Goal: Navigation & Orientation: Understand site structure

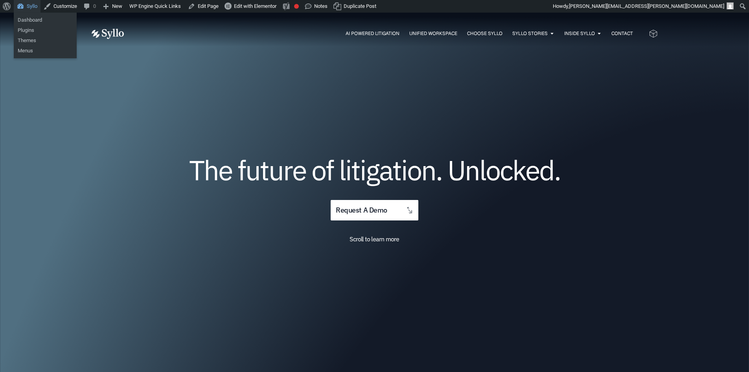
click at [21, 5] on link "Syllo" at bounding box center [27, 6] width 27 height 13
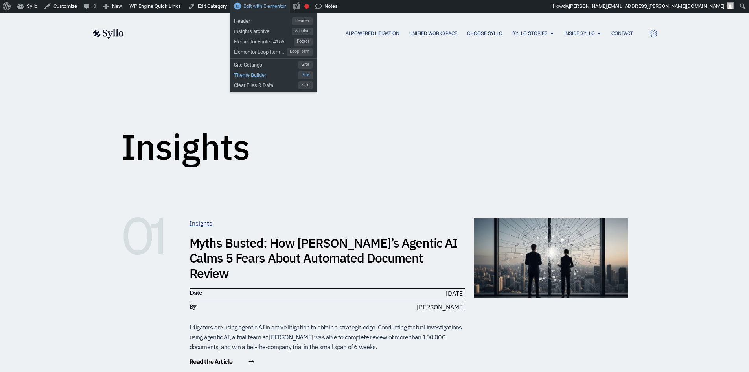
click at [253, 72] on span "Theme Builder" at bounding box center [266, 74] width 65 height 10
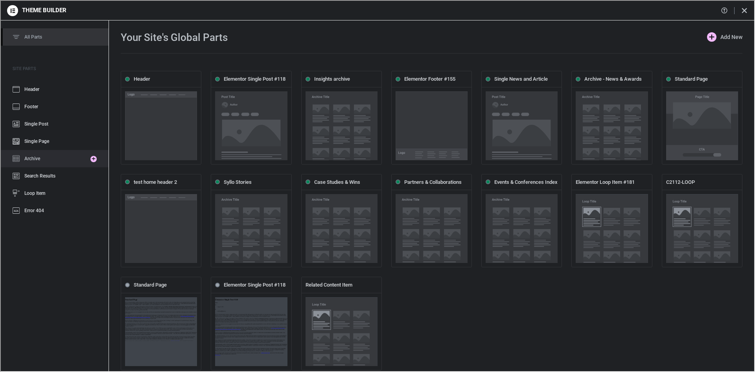
click at [27, 160] on span "Archive" at bounding box center [32, 158] width 16 height 6
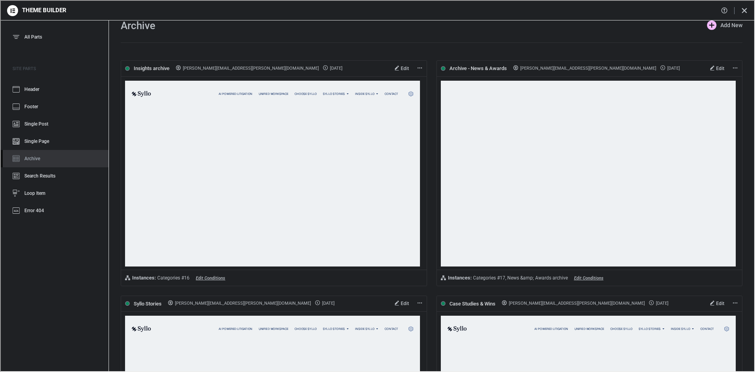
click at [604, 22] on div "Archive Add New" at bounding box center [431, 29] width 622 height 18
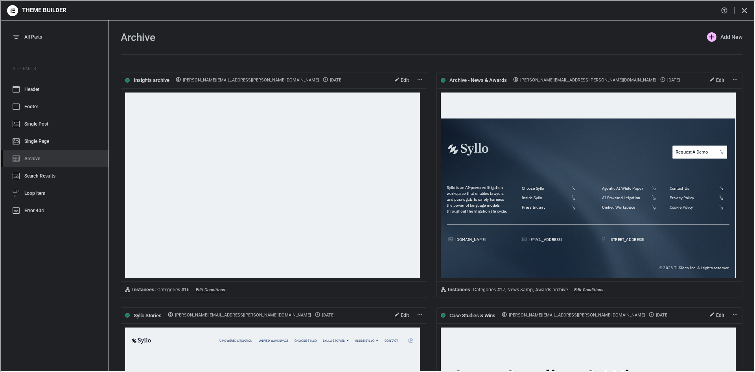
scroll to position [157, 0]
click at [400, 317] on span "Edit" at bounding box center [404, 315] width 8 height 6
